Goal: Task Accomplishment & Management: Complete application form

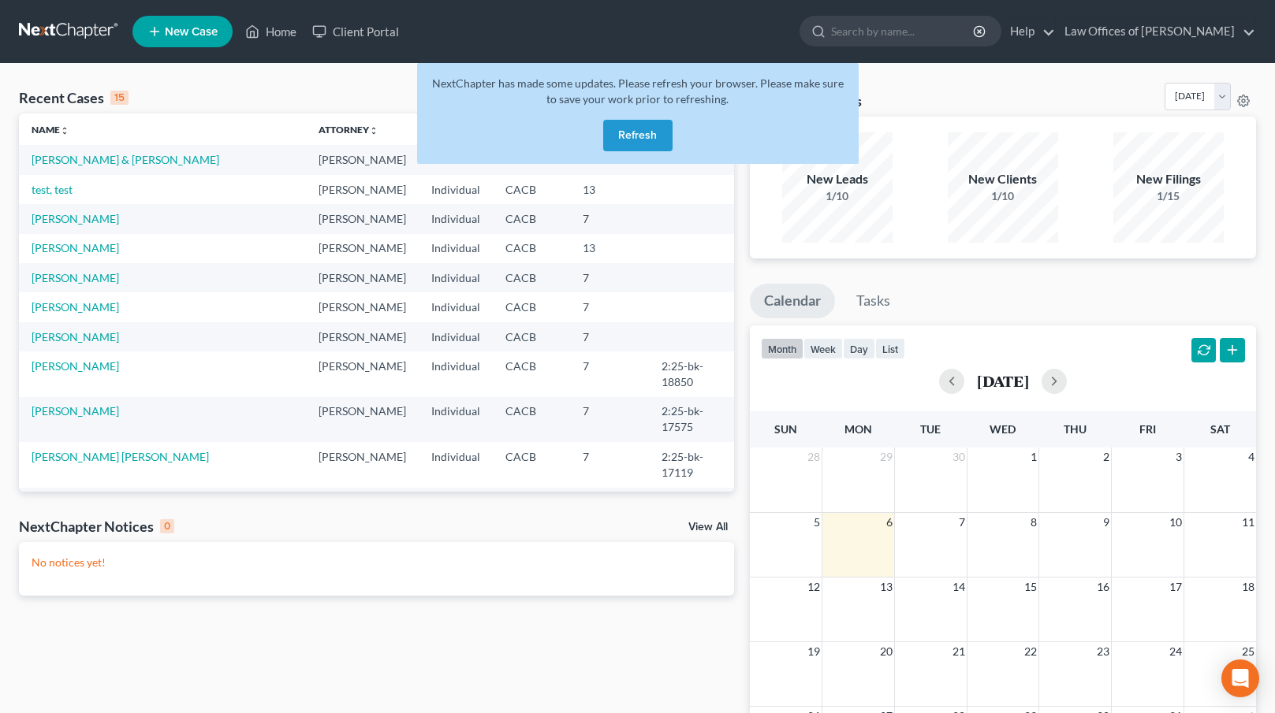
click at [644, 140] on button "Refresh" at bounding box center [637, 136] width 69 height 32
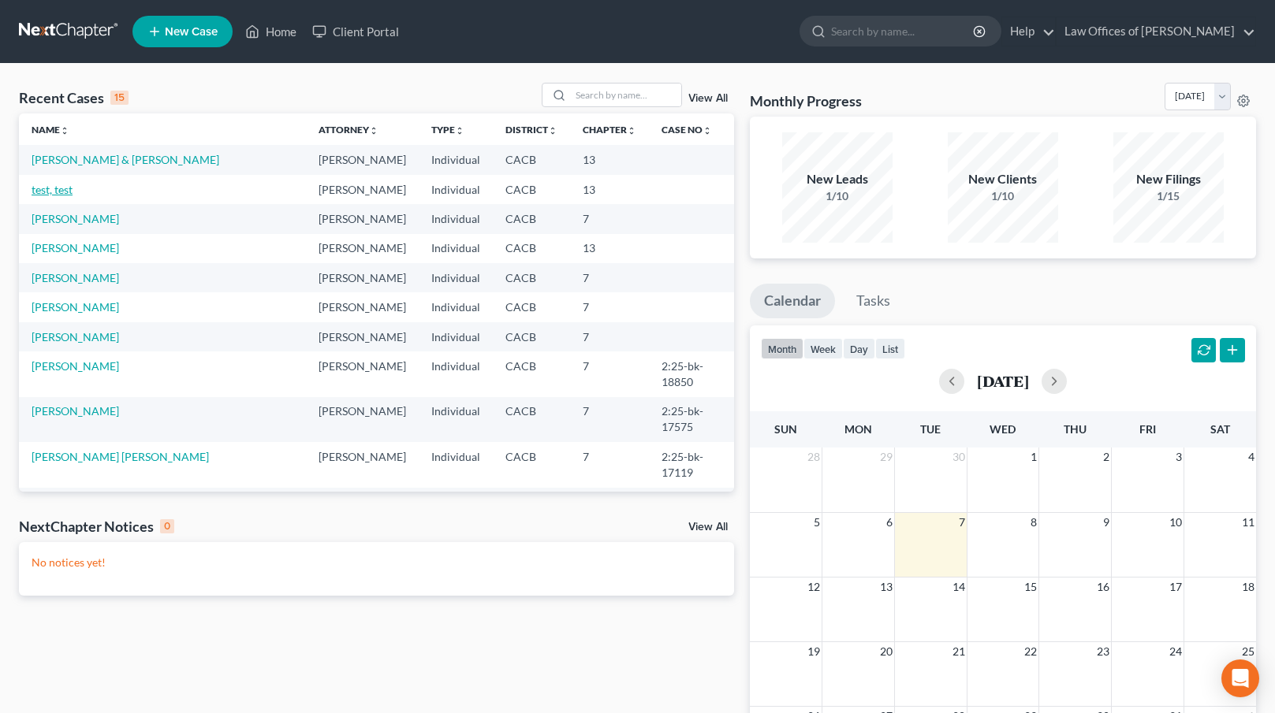
click at [68, 193] on link "test, test" at bounding box center [52, 189] width 41 height 13
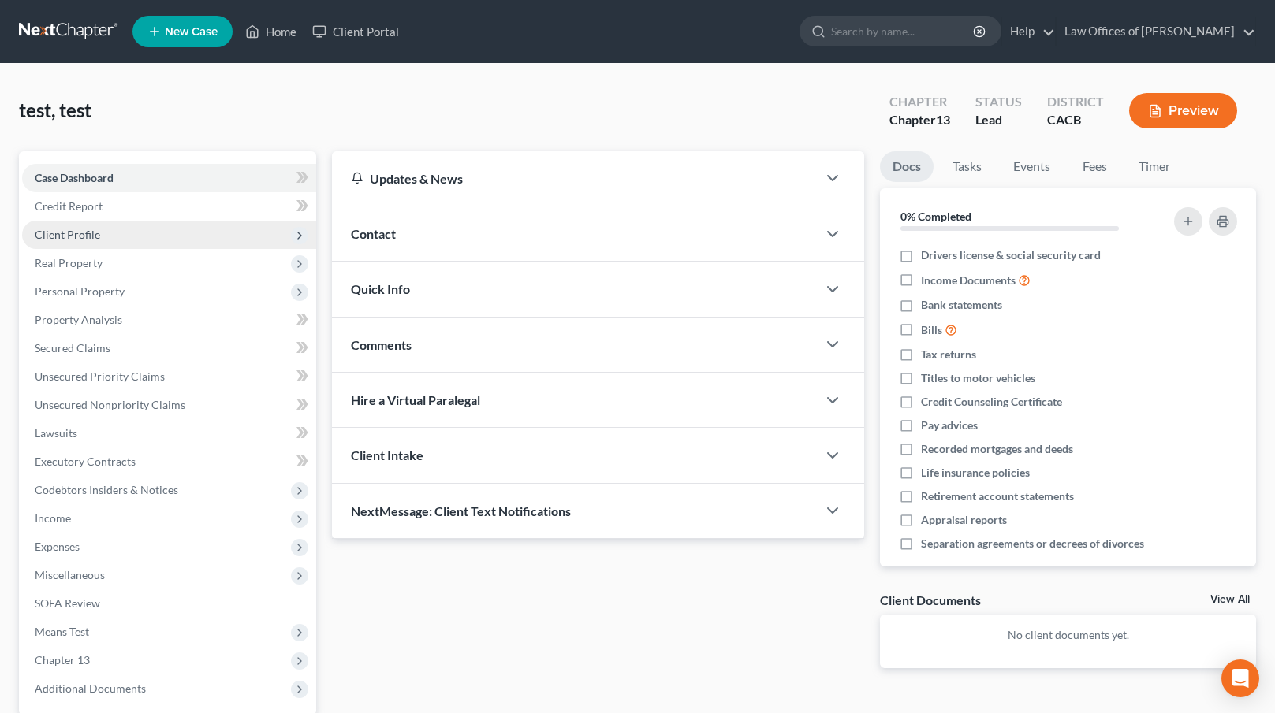
click at [99, 235] on span "Client Profile" at bounding box center [169, 235] width 294 height 28
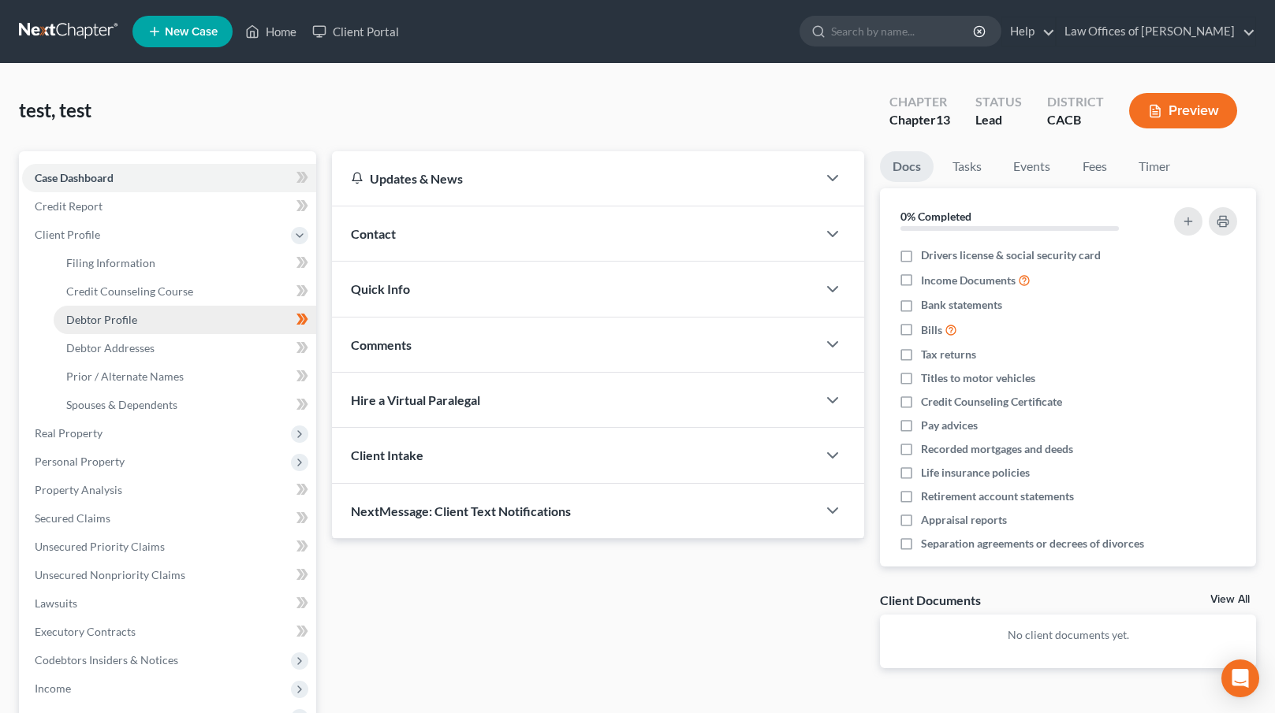
click at [236, 315] on link "Debtor Profile" at bounding box center [185, 320] width 262 height 28
select select "1"
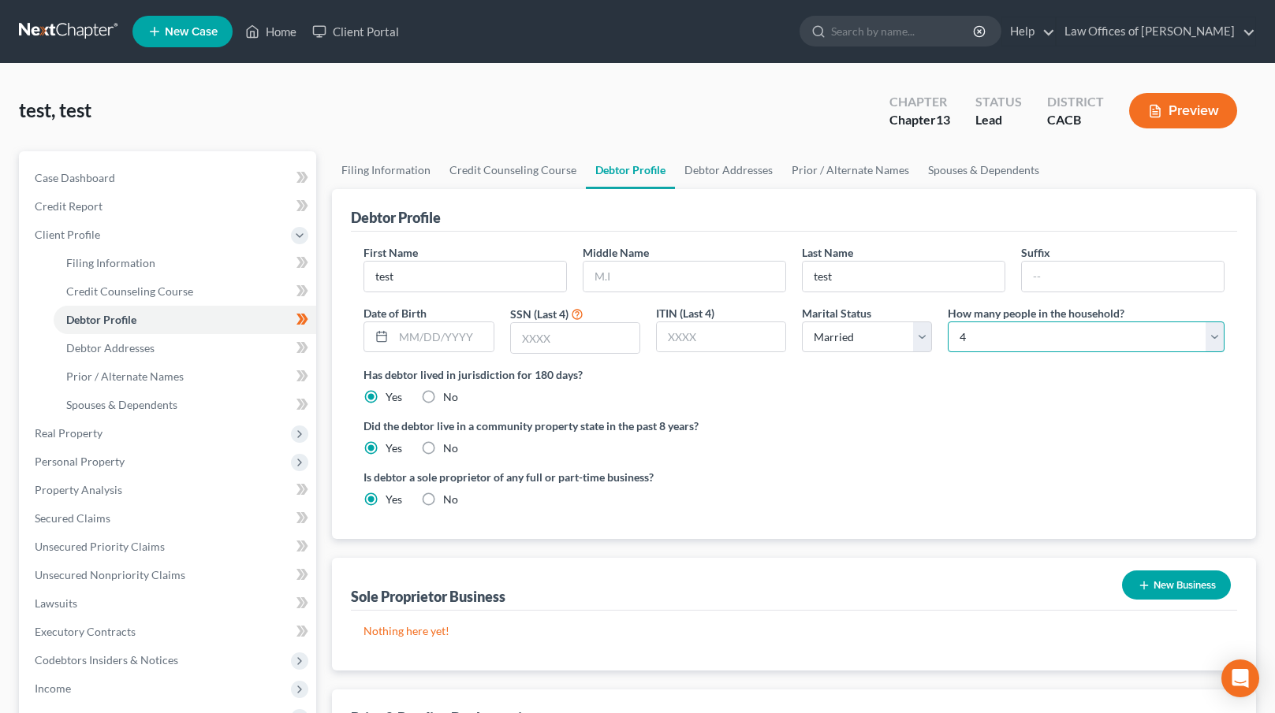
click at [992, 322] on select "Select 1 2 3 4 5 6 7 8 9 10 11 12 13 14 15 16 17 18 19 20" at bounding box center [1085, 338] width 277 height 32
select select "2"
click at [947, 322] on select "Select 1 2 3 4 5 6 7 8 9 10 11 12 13 14 15 16 17 18 19 20" at bounding box center [1085, 338] width 277 height 32
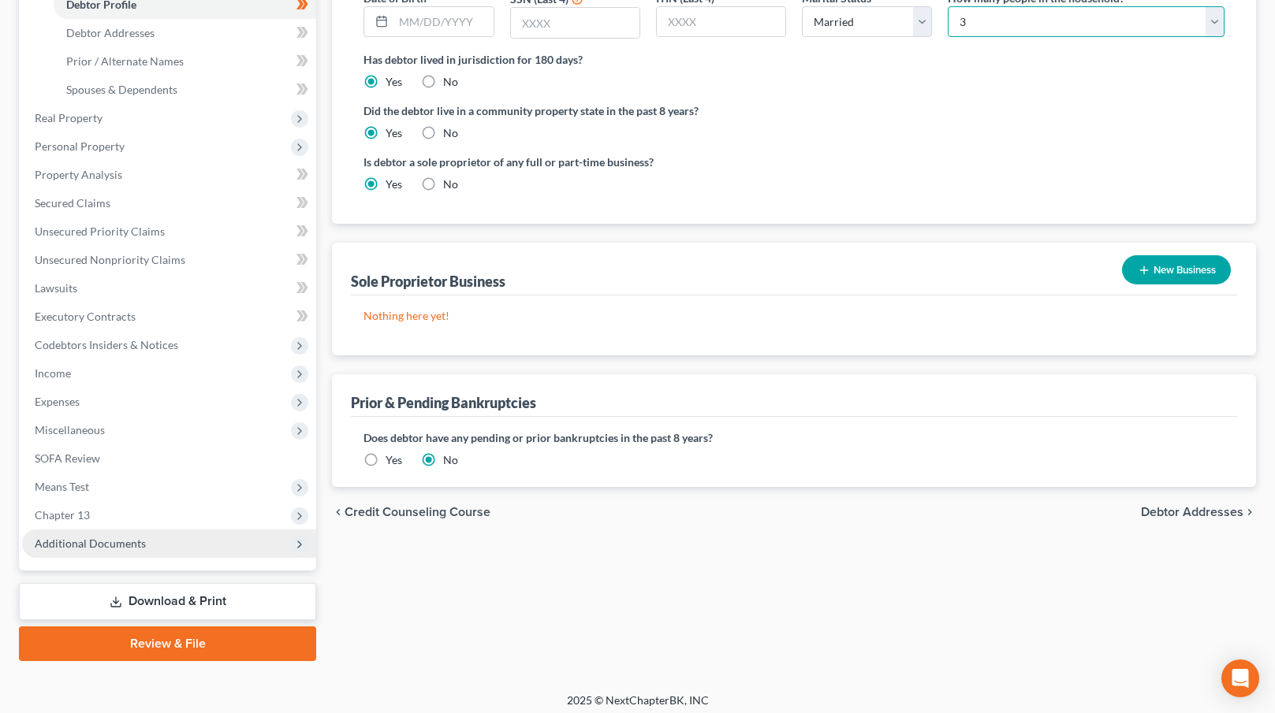
scroll to position [322, 0]
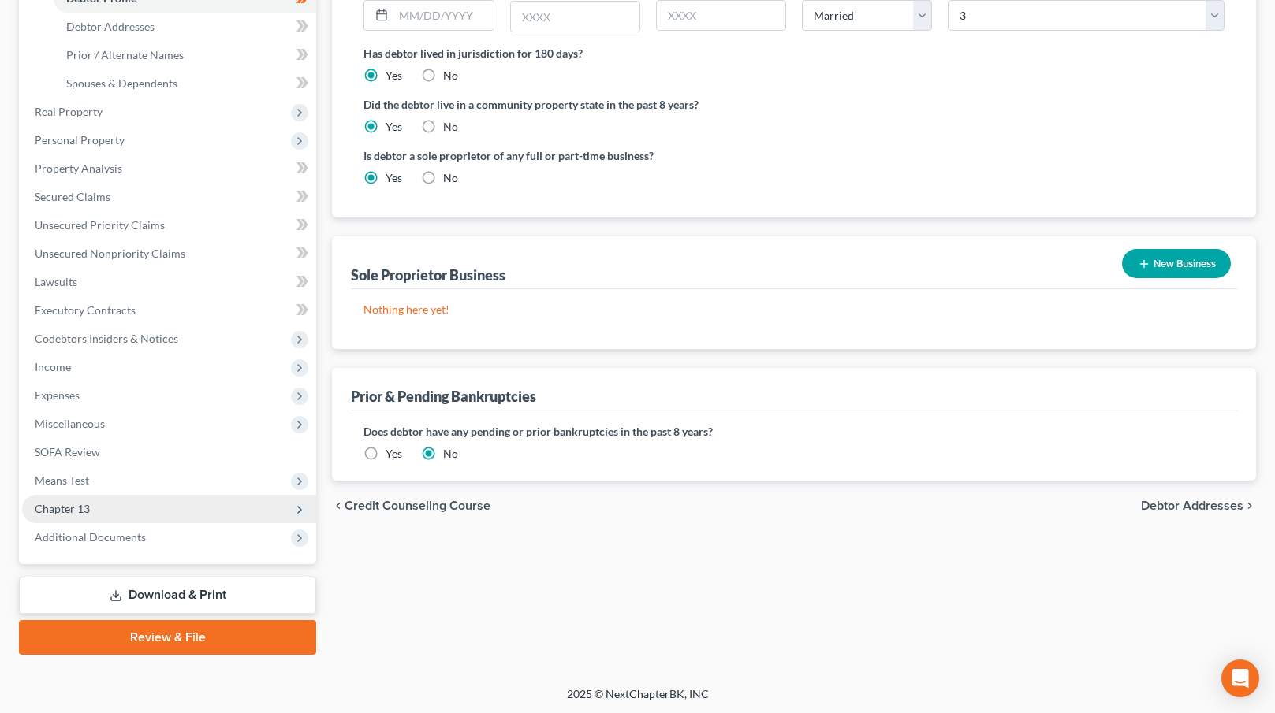
click at [102, 500] on span "Chapter 13" at bounding box center [169, 509] width 294 height 28
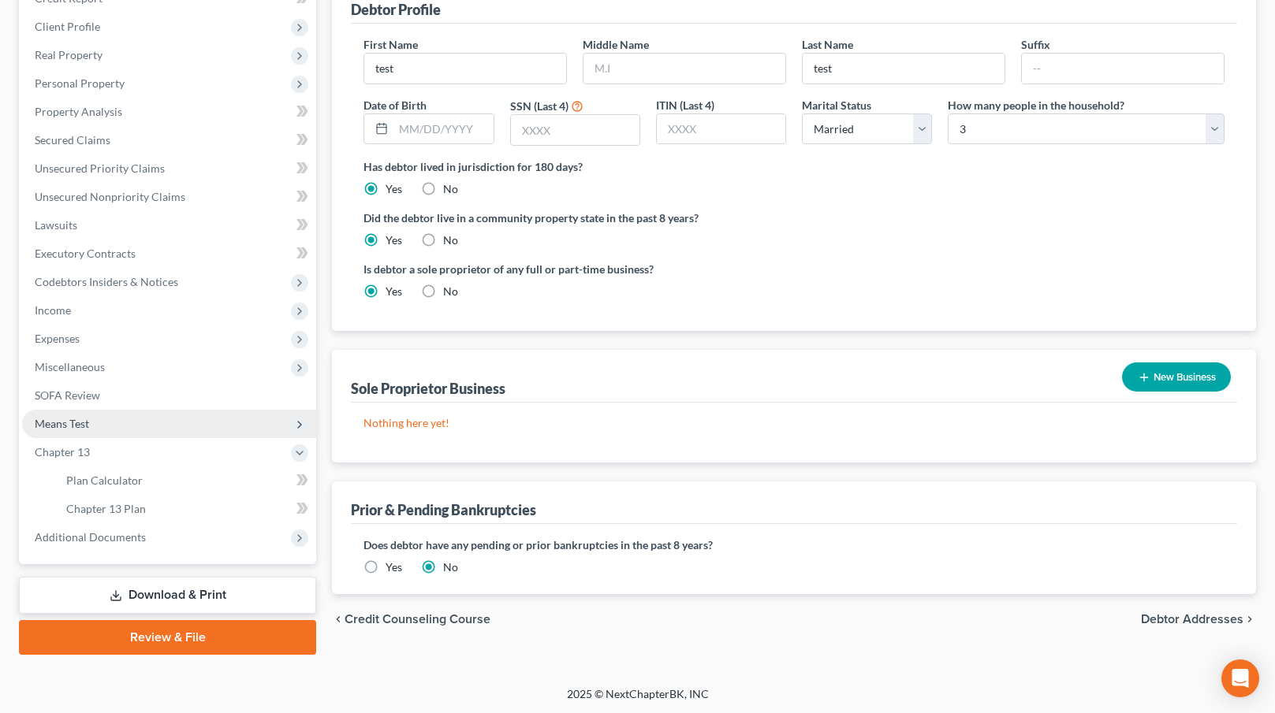
click at [101, 426] on span "Means Test" at bounding box center [169, 424] width 294 height 28
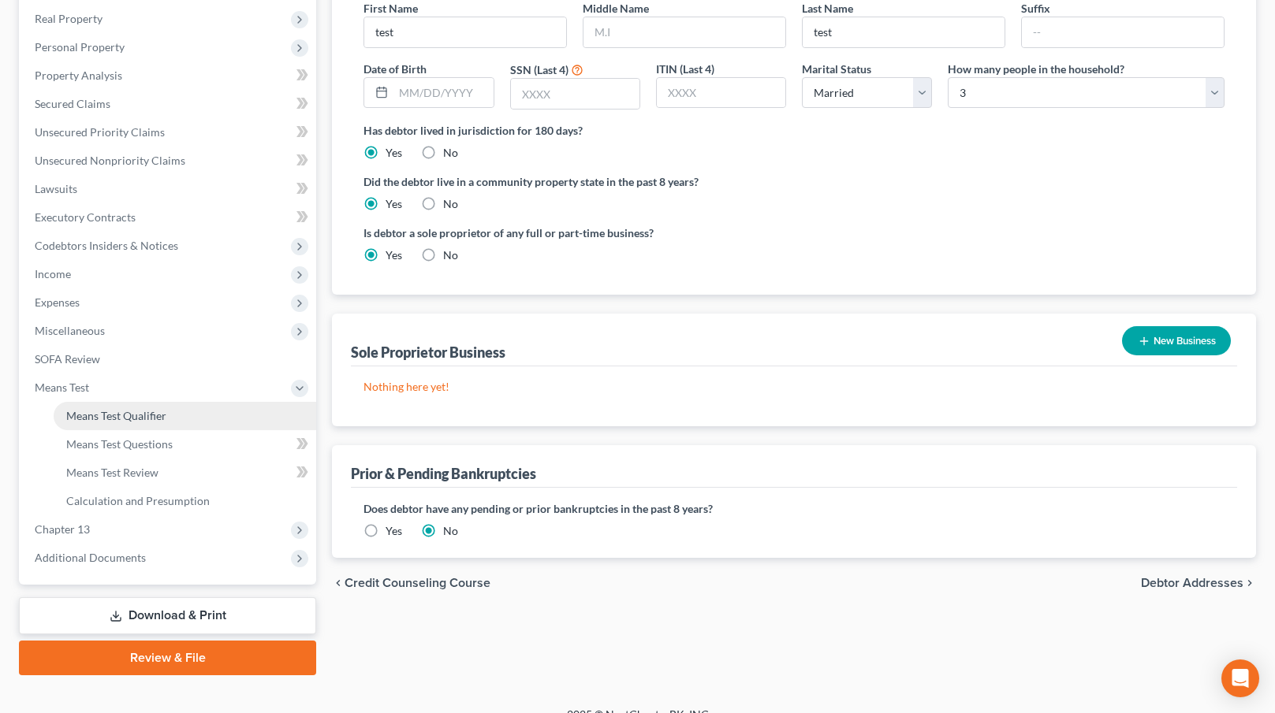
click at [188, 419] on link "Means Test Qualifier" at bounding box center [185, 416] width 262 height 28
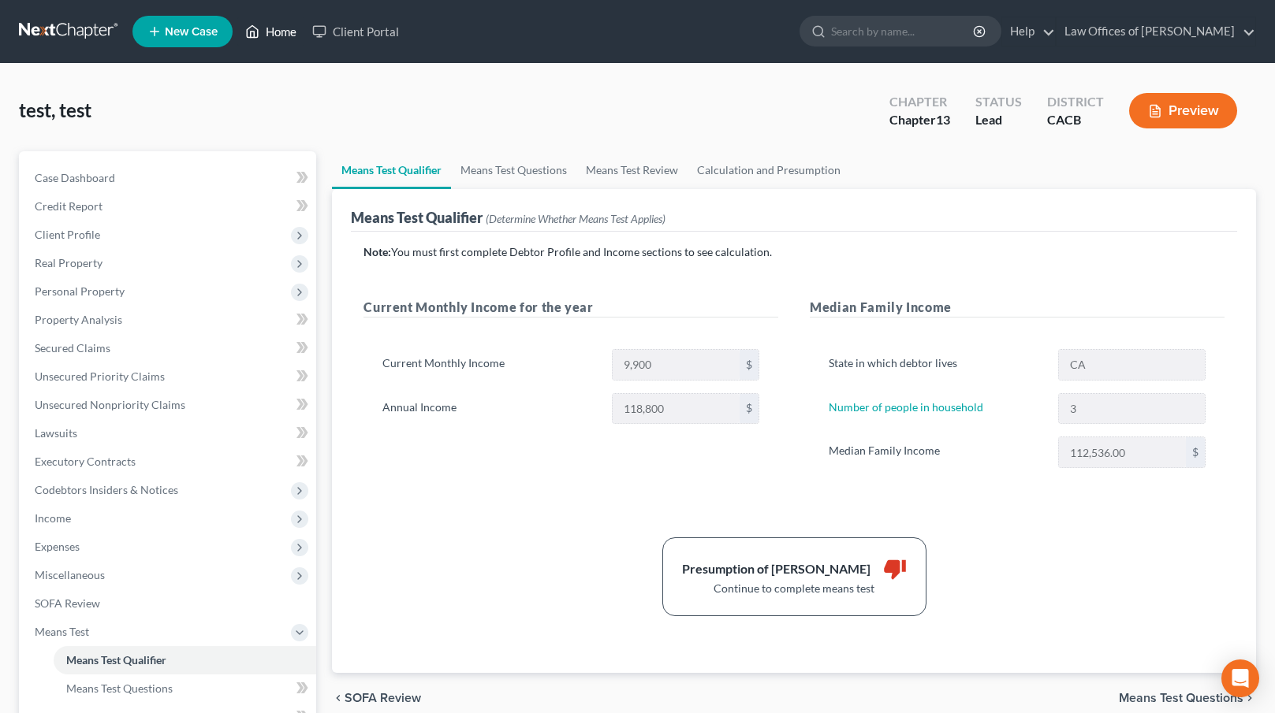
click at [275, 28] on link "Home" at bounding box center [270, 31] width 67 height 28
